Goal: Find contact information: Find contact information

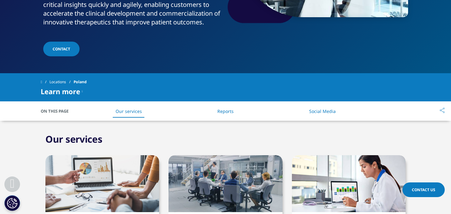
scroll to position [166, 0]
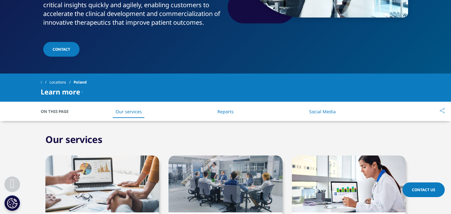
click at [57, 42] on link "CONTACT" at bounding box center [61, 49] width 36 height 15
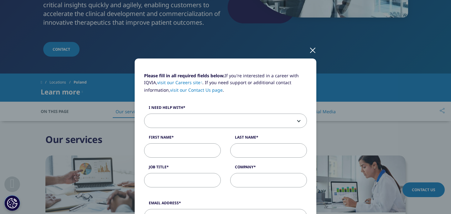
click at [315, 48] on div at bounding box center [312, 49] width 7 height 17
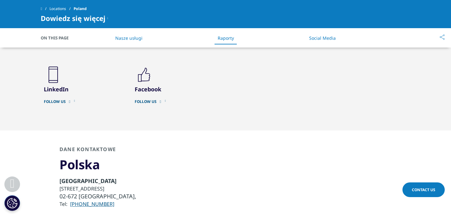
drag, startPoint x: 111, startPoint y: 189, endPoint x: 74, endPoint y: 191, distance: 37.9
click at [74, 200] on li "Tel: +48 22 389 10 00" at bounding box center [97, 204] width 77 height 8
copy link "48 22 389 10 00"
